Goal: Task Accomplishment & Management: Complete application form

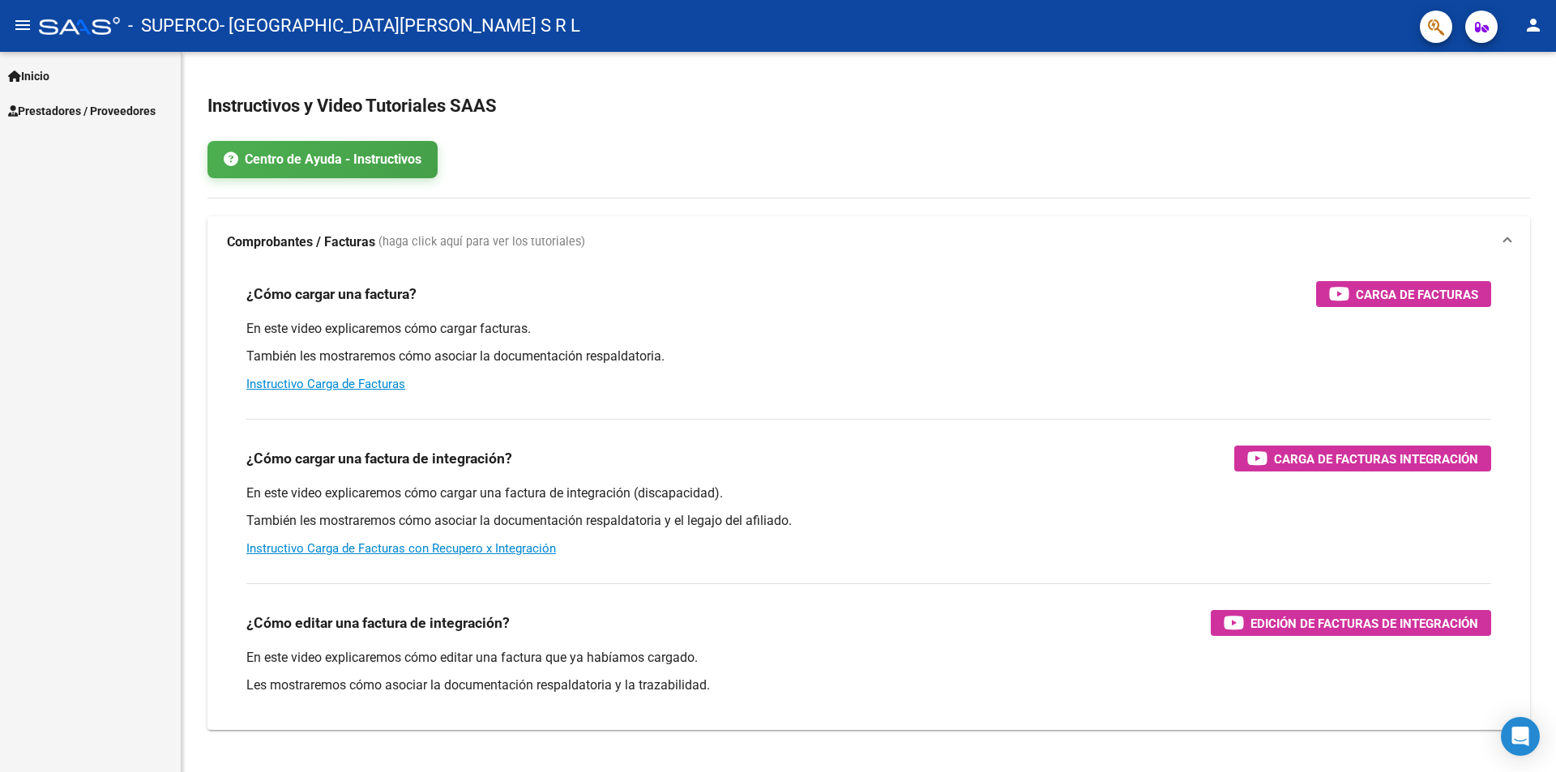
click at [111, 114] on span "Prestadores / Proveedores" at bounding box center [82, 111] width 148 height 18
click at [102, 144] on link "Facturas - Listado/Carga" at bounding box center [90, 145] width 181 height 35
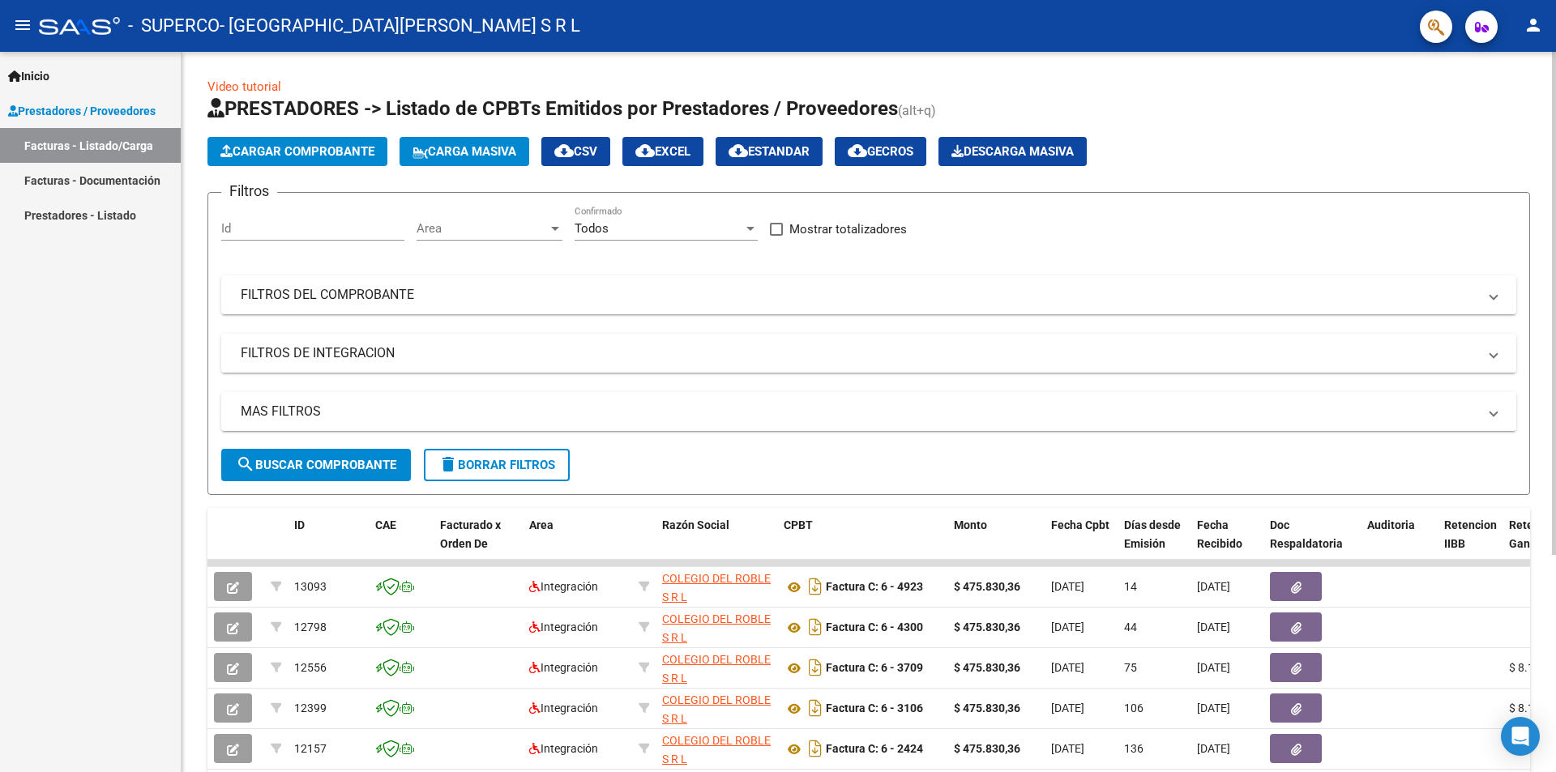
scroll to position [81, 0]
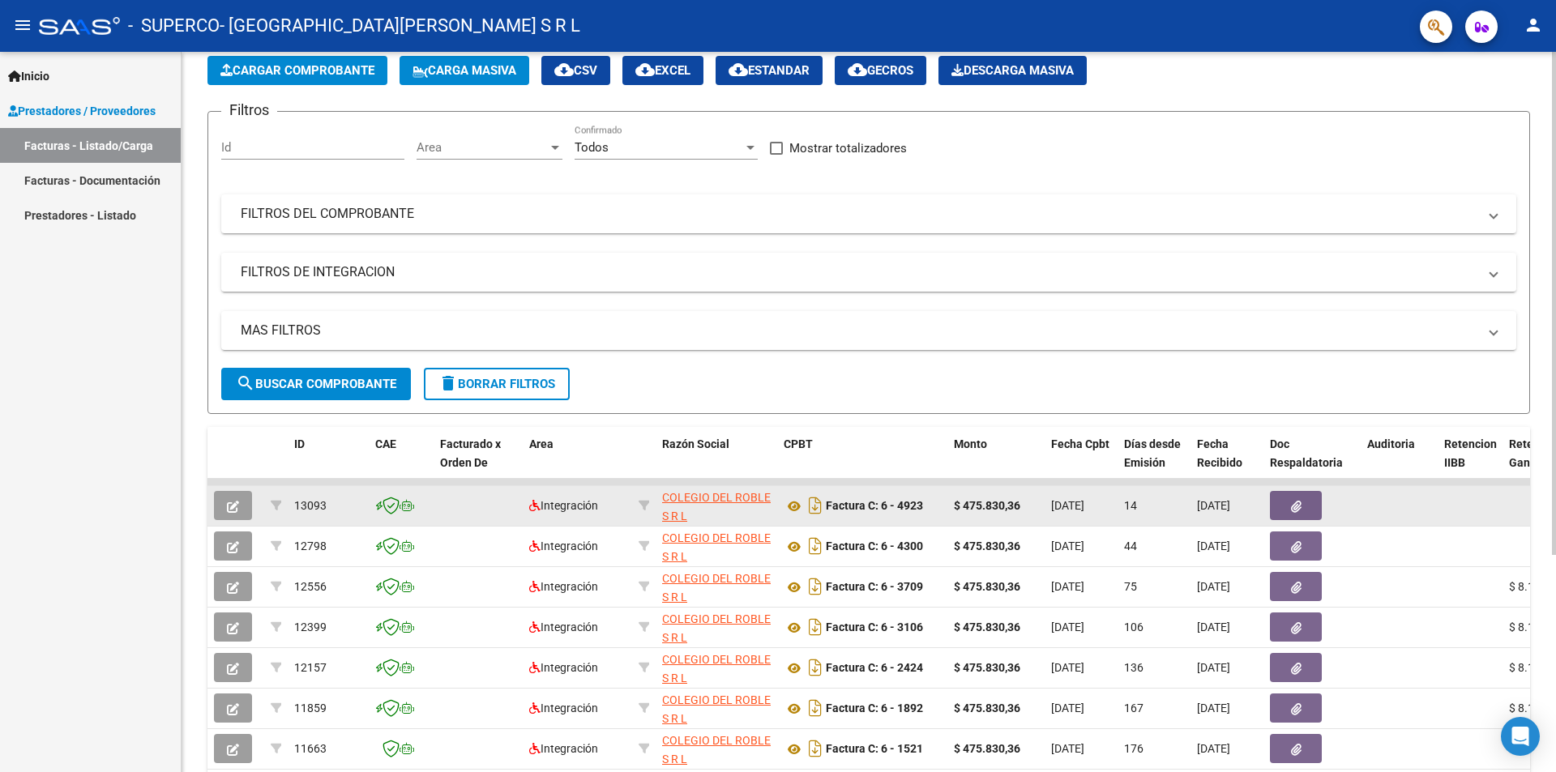
click at [240, 507] on button "button" at bounding box center [233, 505] width 38 height 29
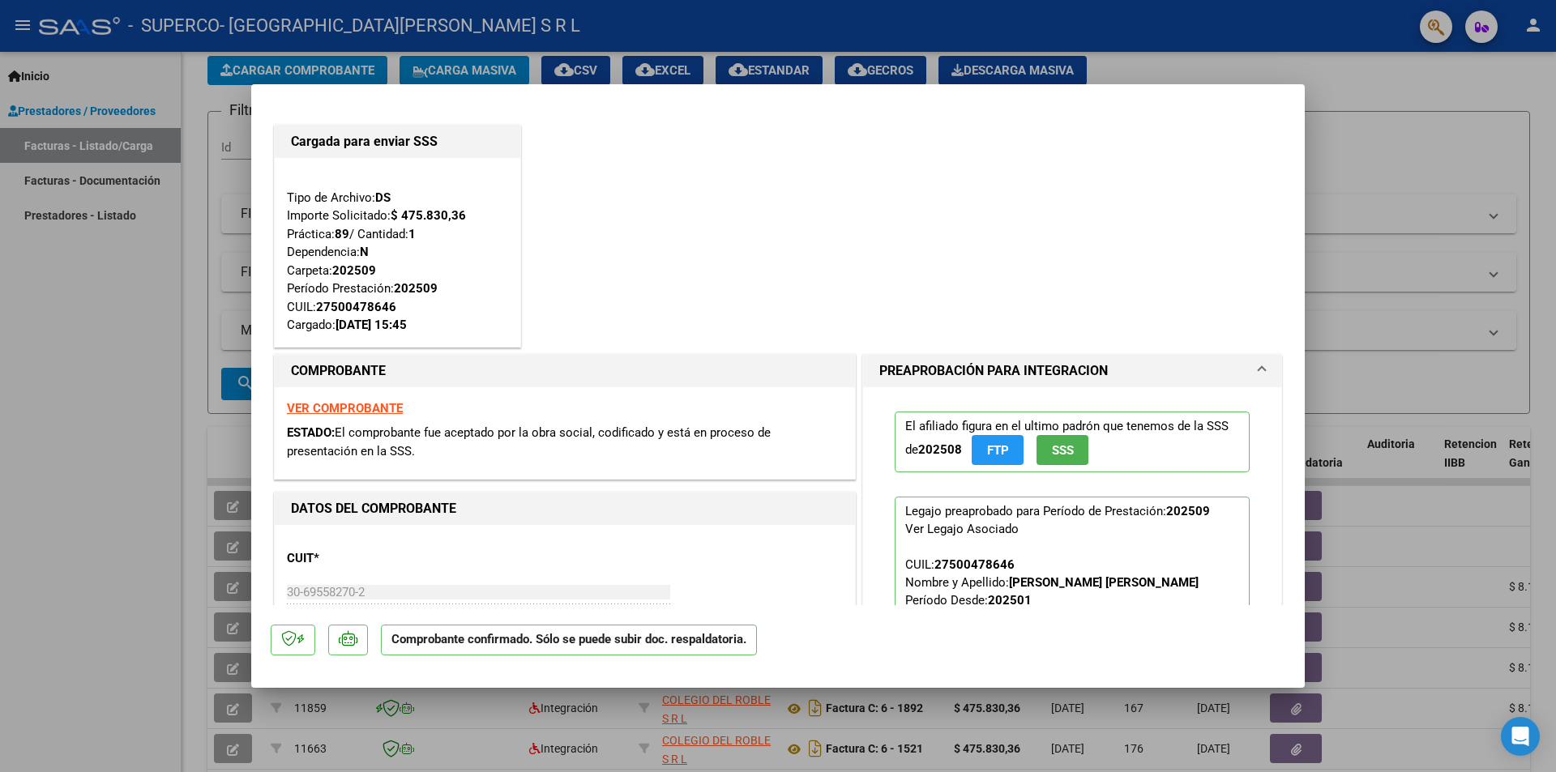
click at [1348, 196] on div at bounding box center [778, 386] width 1556 height 772
type input "$ 0,00"
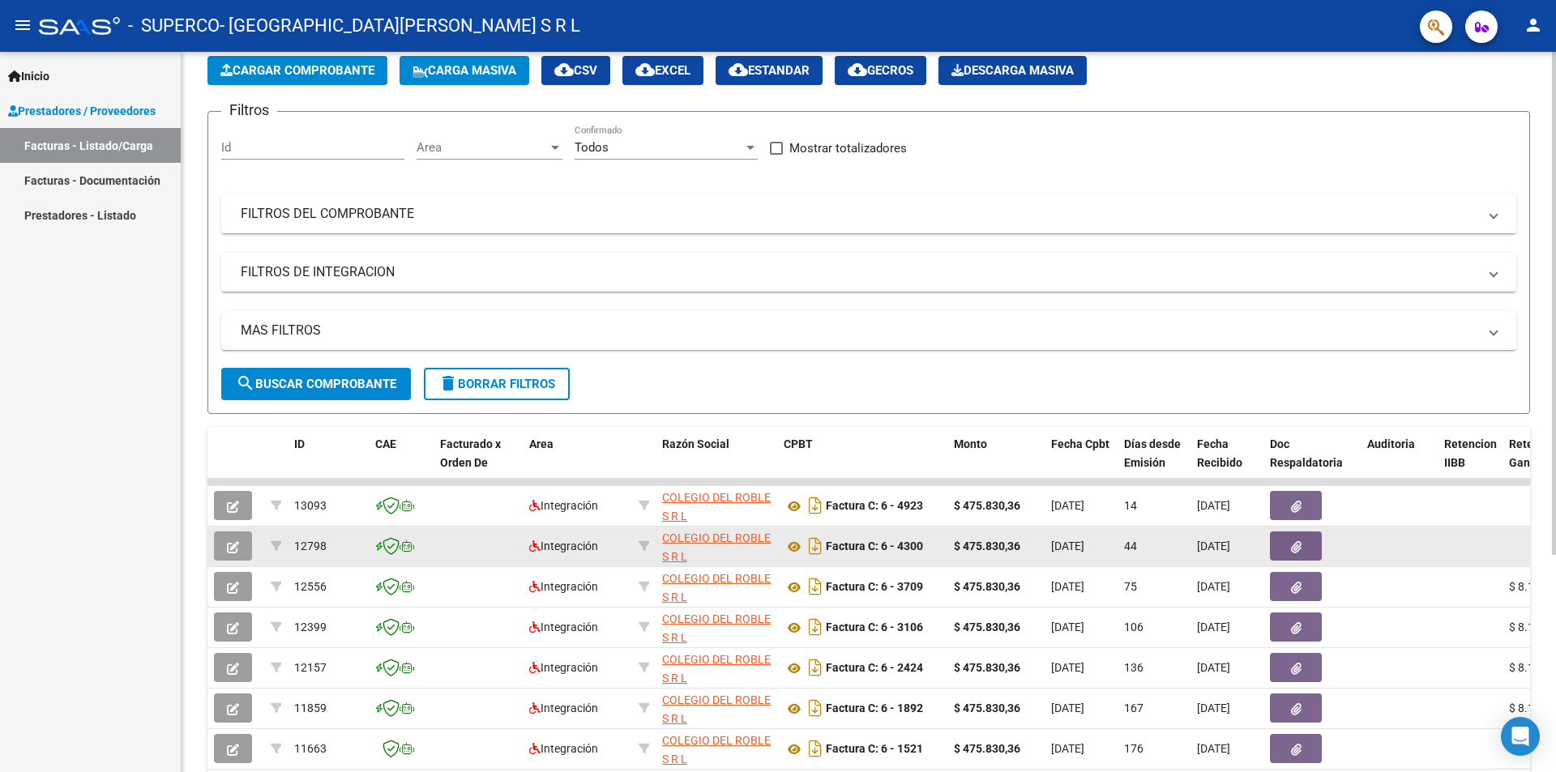
click at [226, 547] on button "button" at bounding box center [233, 546] width 38 height 29
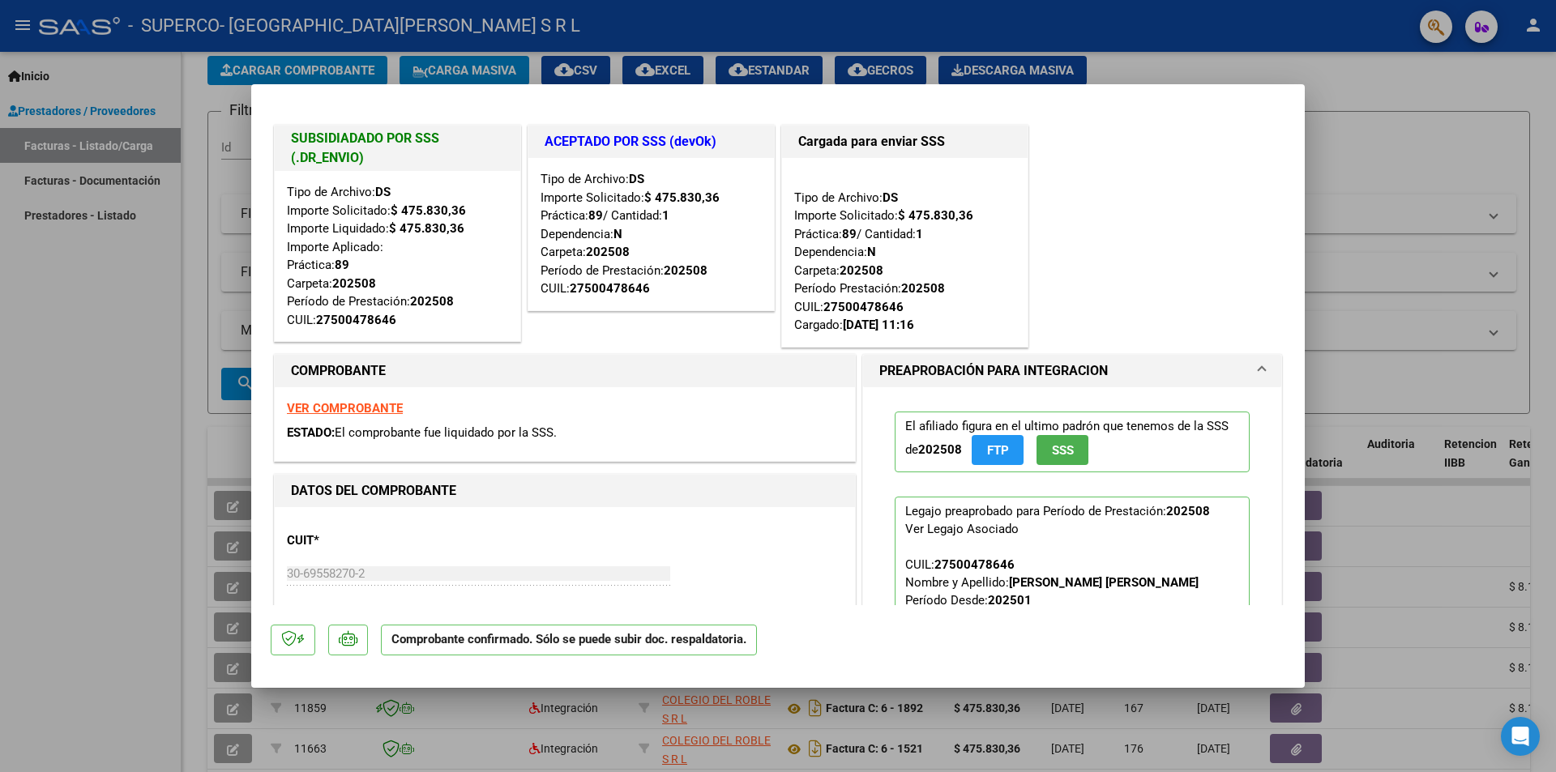
click at [1377, 244] on div at bounding box center [778, 386] width 1556 height 772
type input "$ 0,00"
